Goal: Task Accomplishment & Management: Use online tool/utility

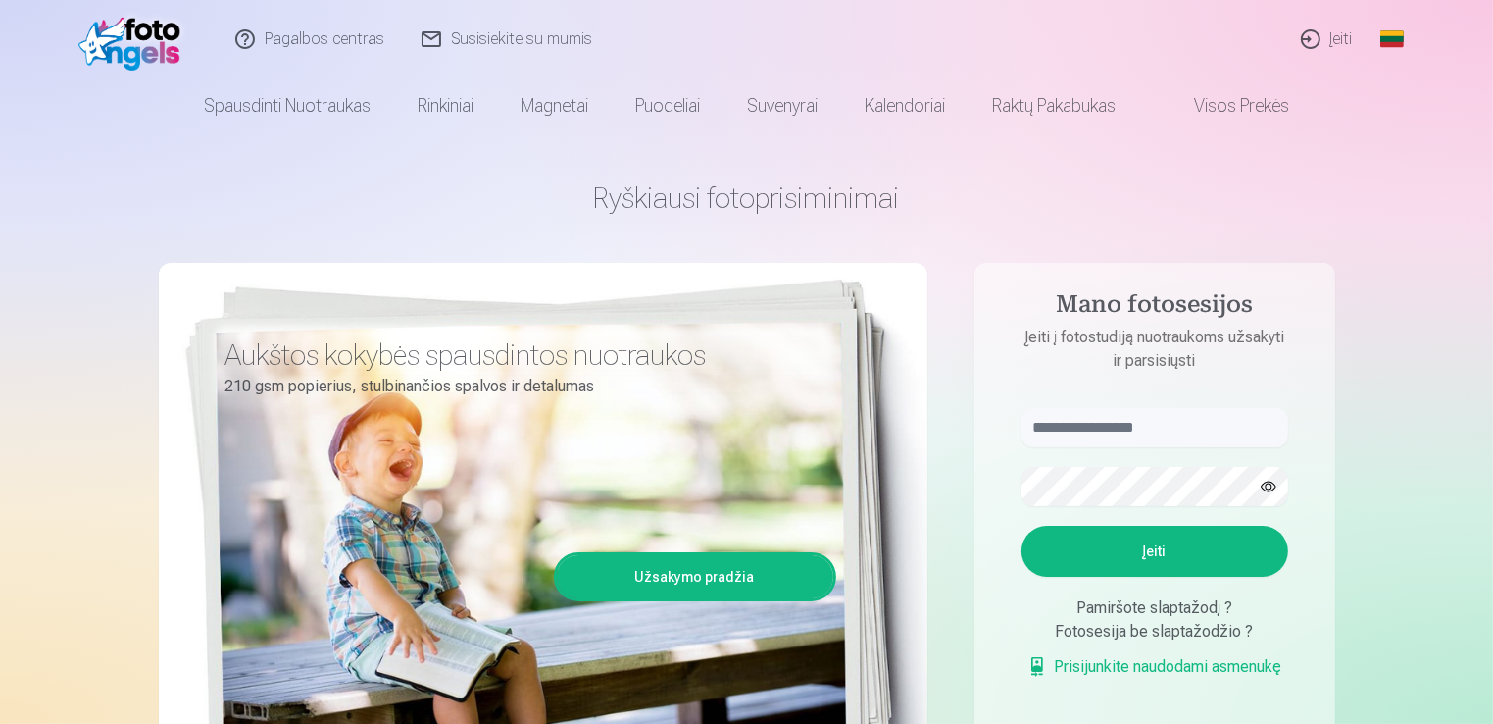
click at [1342, 33] on link "Įeiti" at bounding box center [1327, 39] width 89 height 78
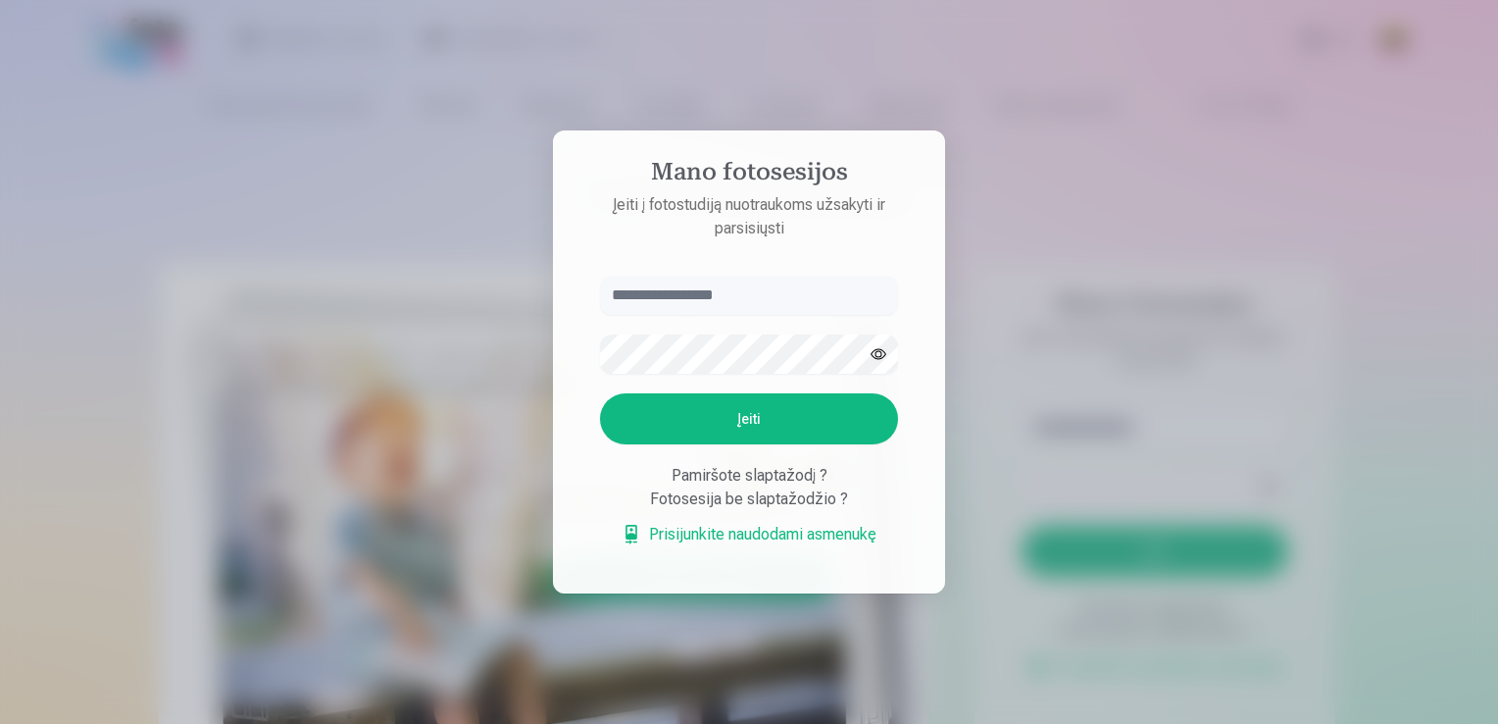
click at [813, 286] on input "text" at bounding box center [749, 294] width 298 height 39
type input "**********"
click at [730, 432] on button "Įeiti" at bounding box center [749, 418] width 298 height 51
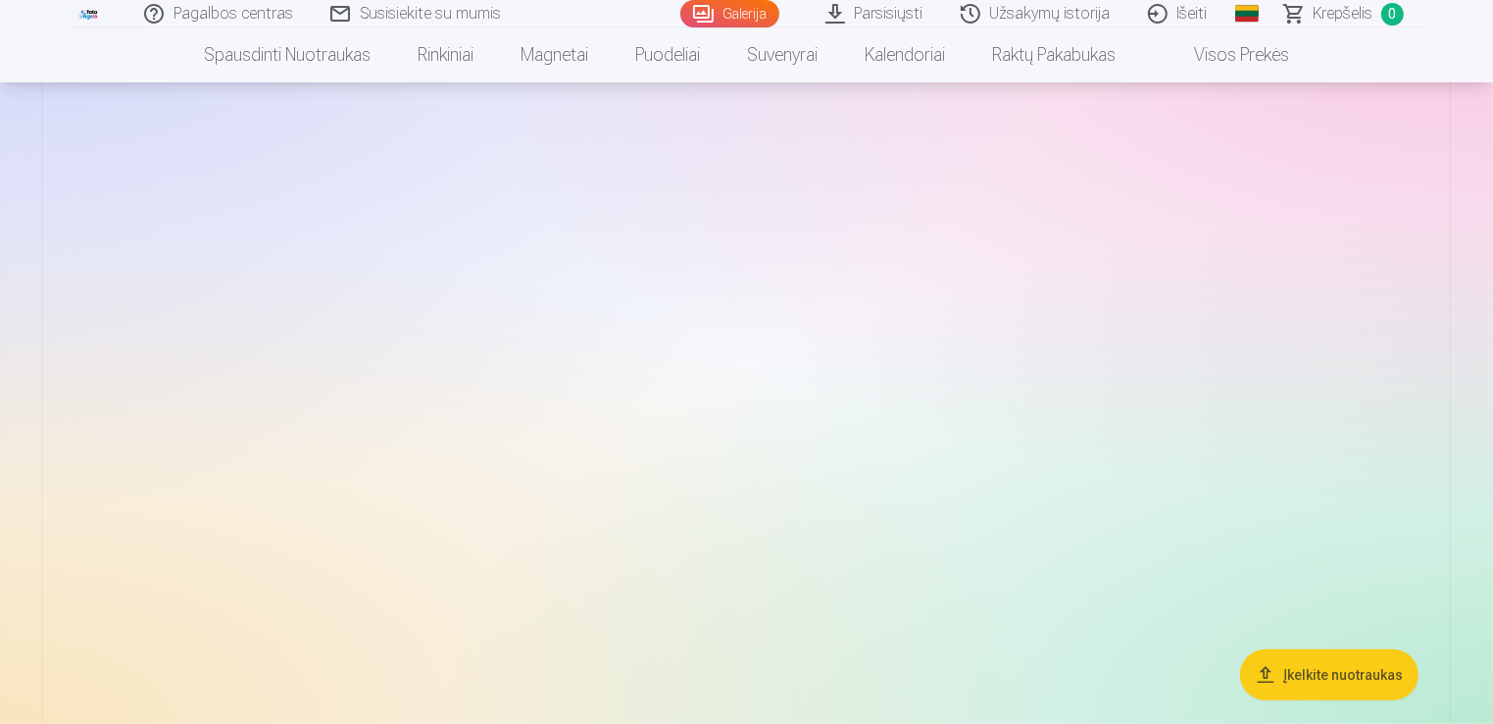
scroll to position [1255, 0]
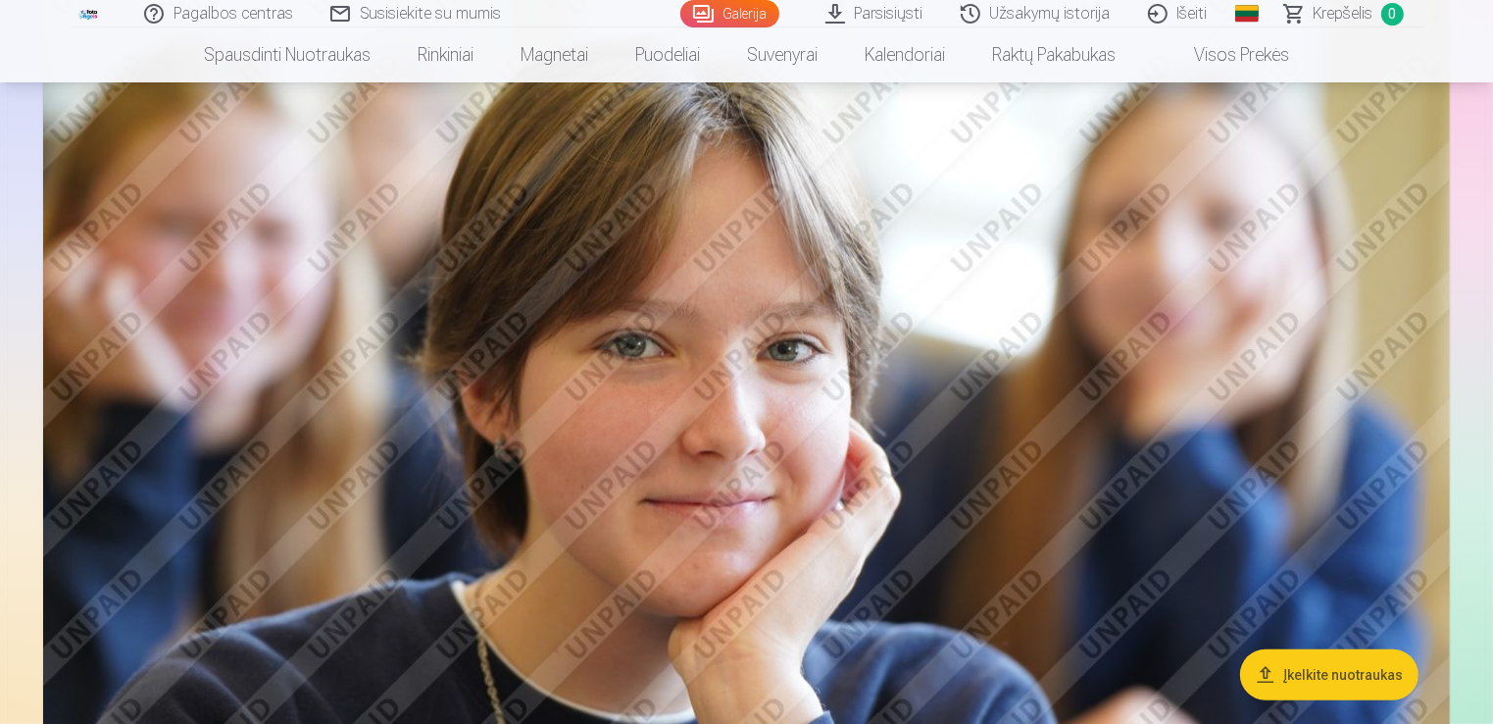
click at [1372, 676] on button "Įkelkite nuotraukas" at bounding box center [1329, 674] width 178 height 51
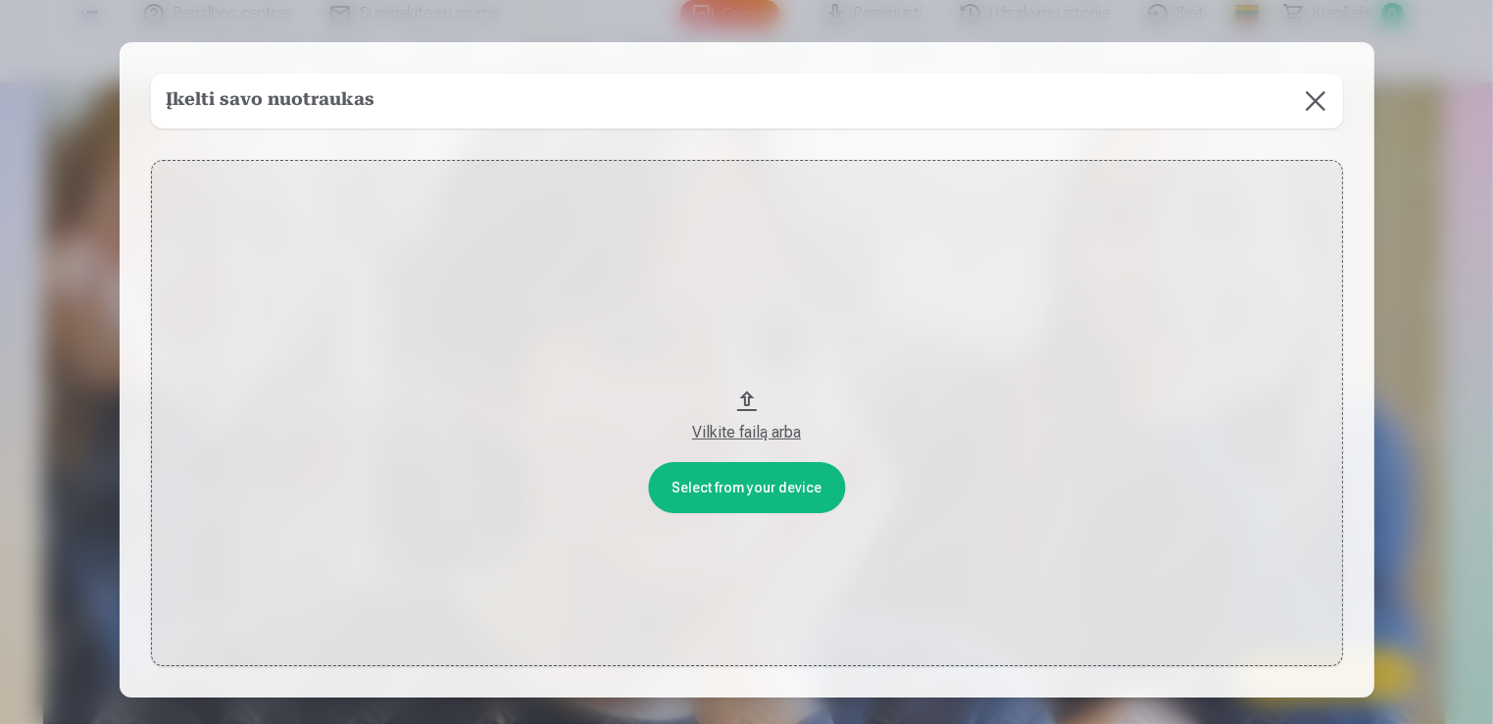
scroll to position [1259, 0]
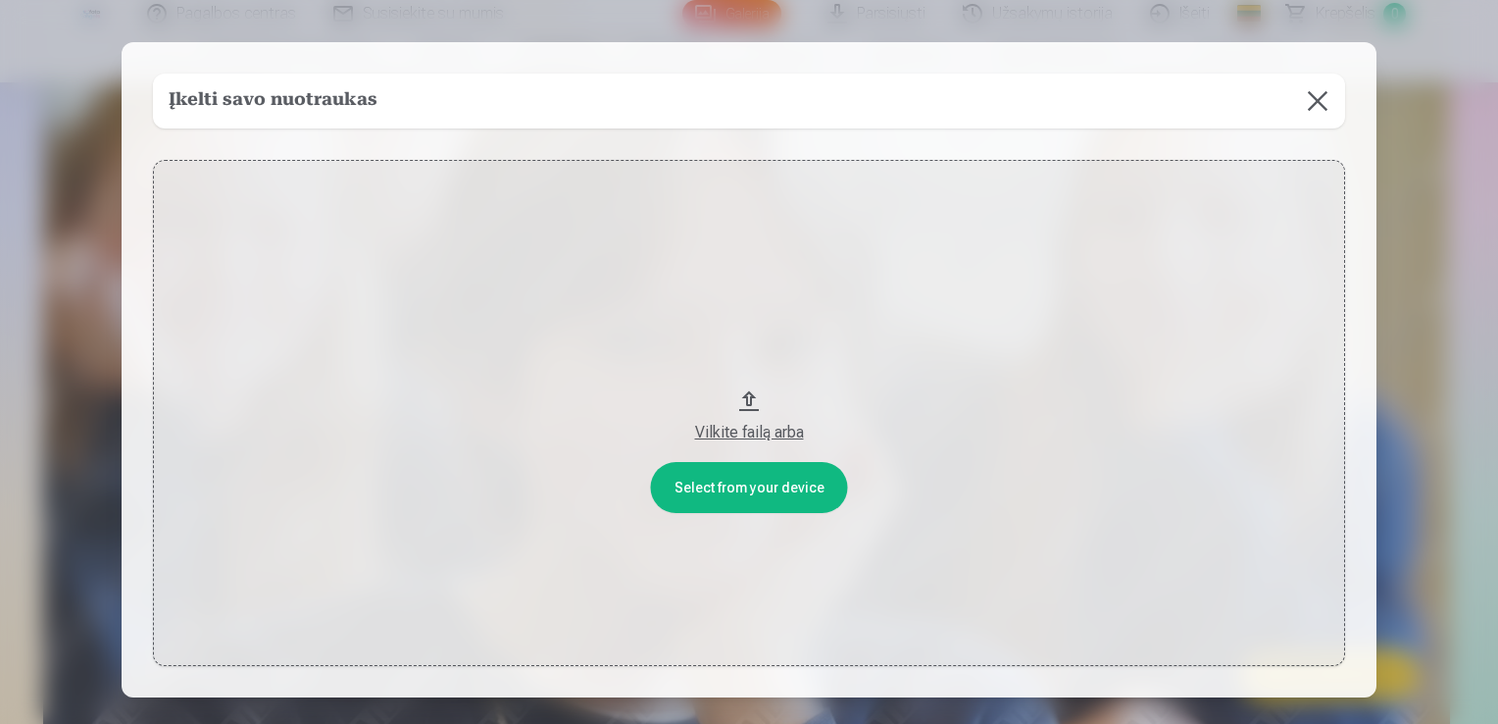
click at [1315, 104] on button at bounding box center [1317, 101] width 55 height 55
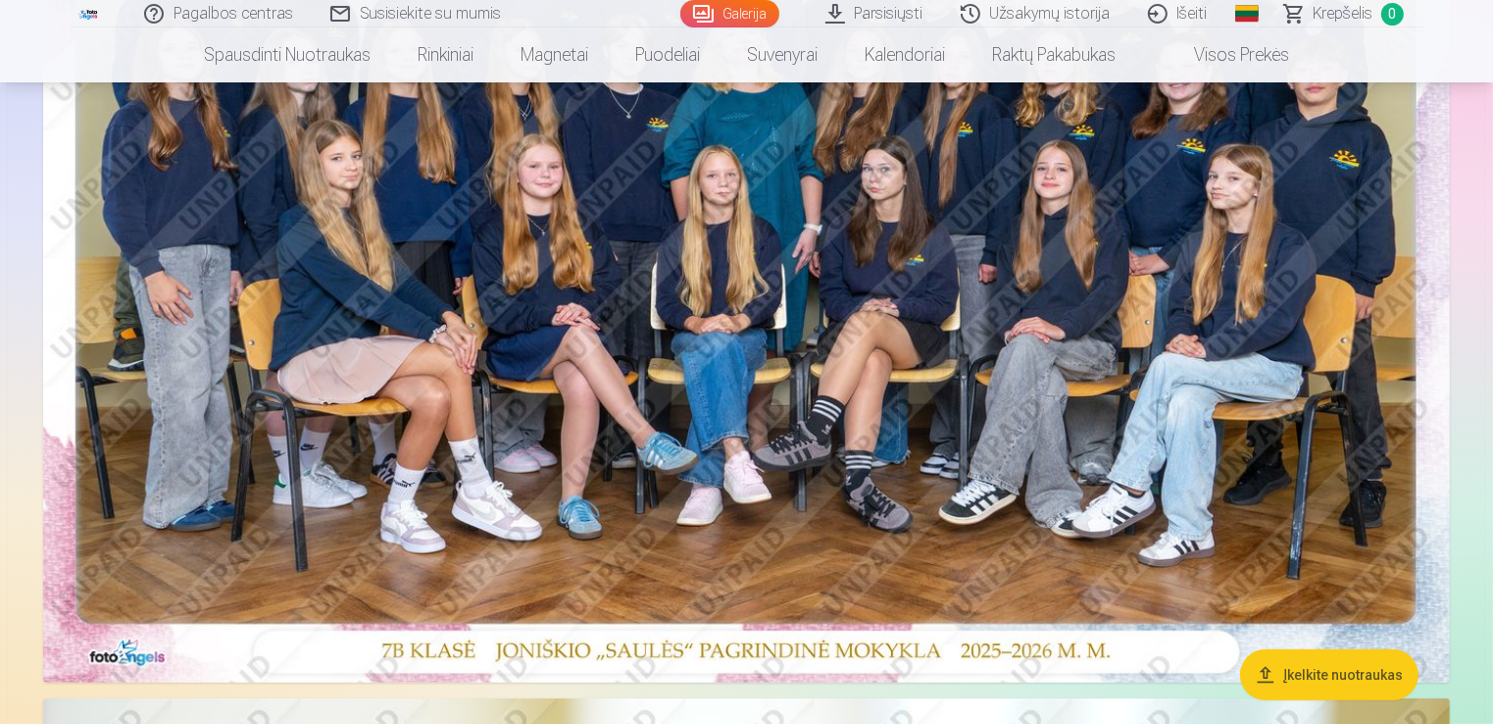
scroll to position [449, 0]
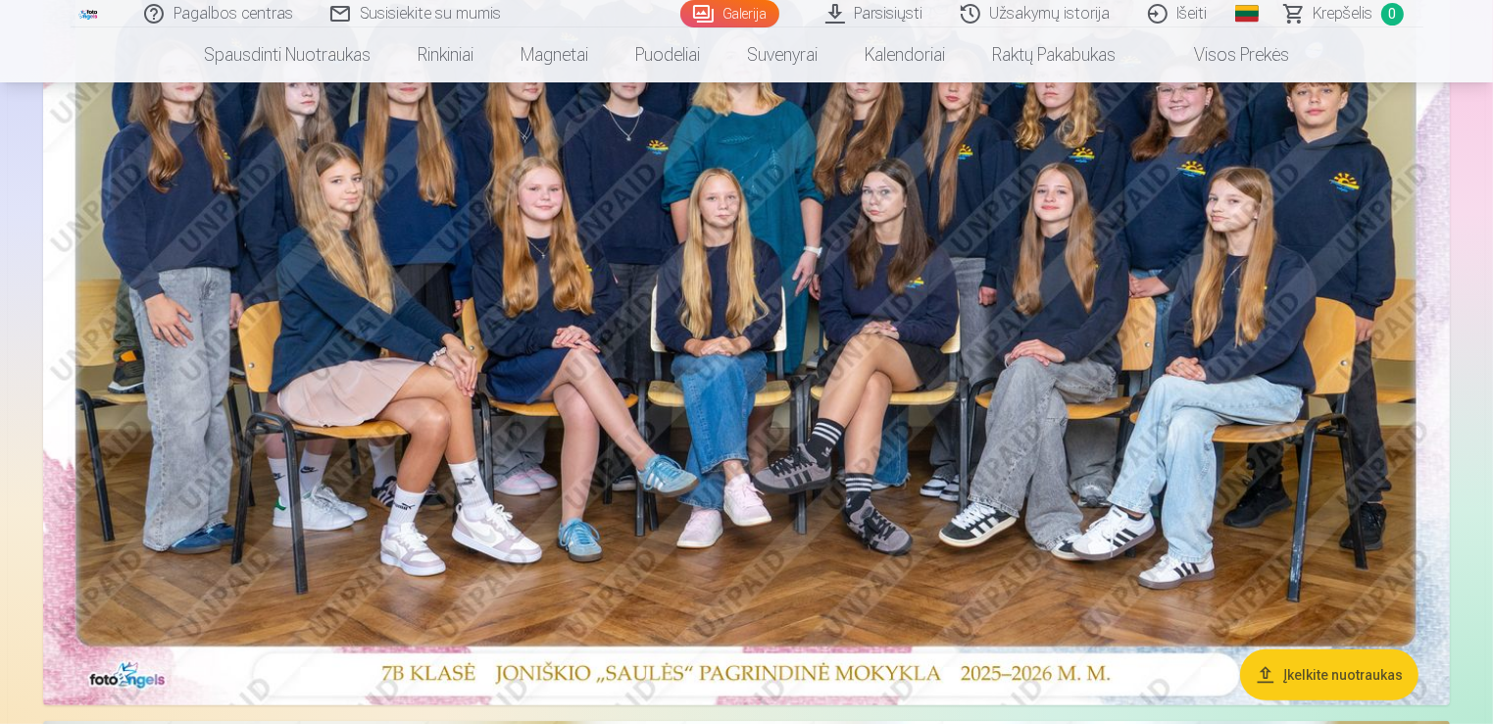
click at [888, 293] on img at bounding box center [746, 236] width 1407 height 938
